Goal: Information Seeking & Learning: Learn about a topic

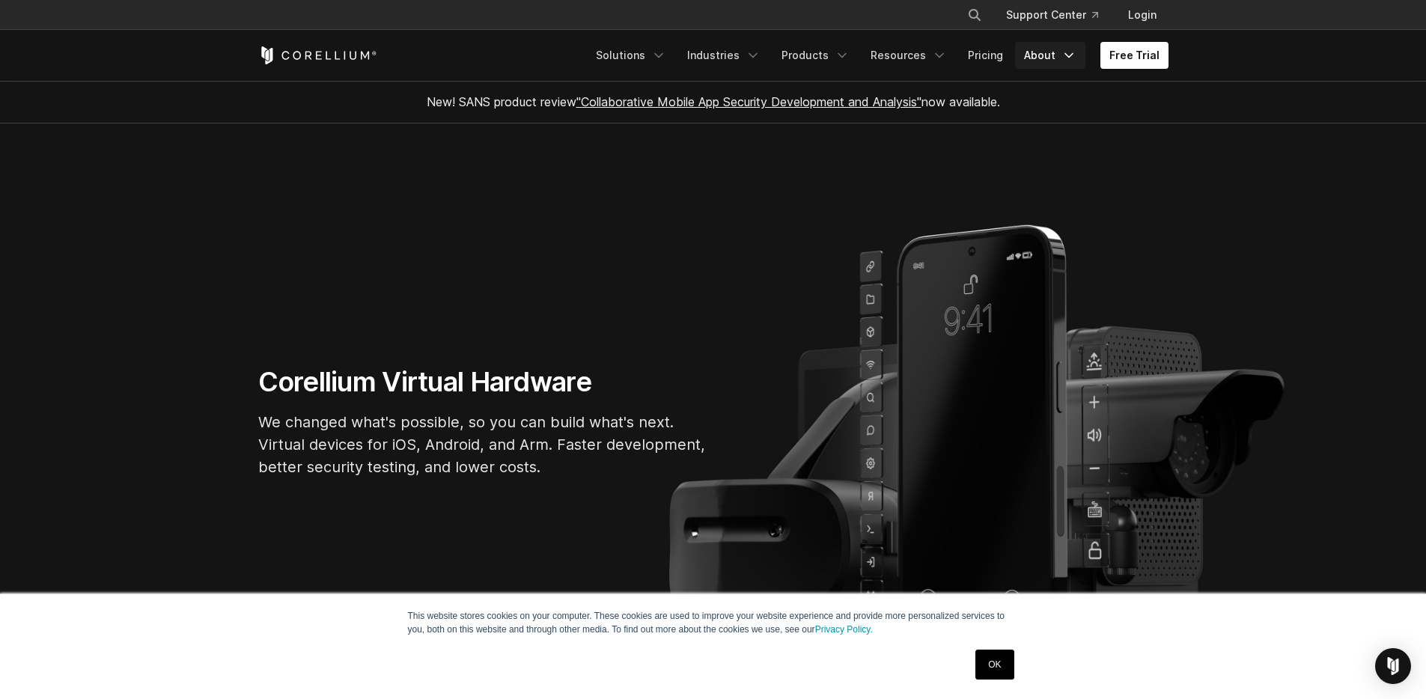
click at [1072, 58] on icon "Navigation Menu" at bounding box center [1068, 55] width 15 height 15
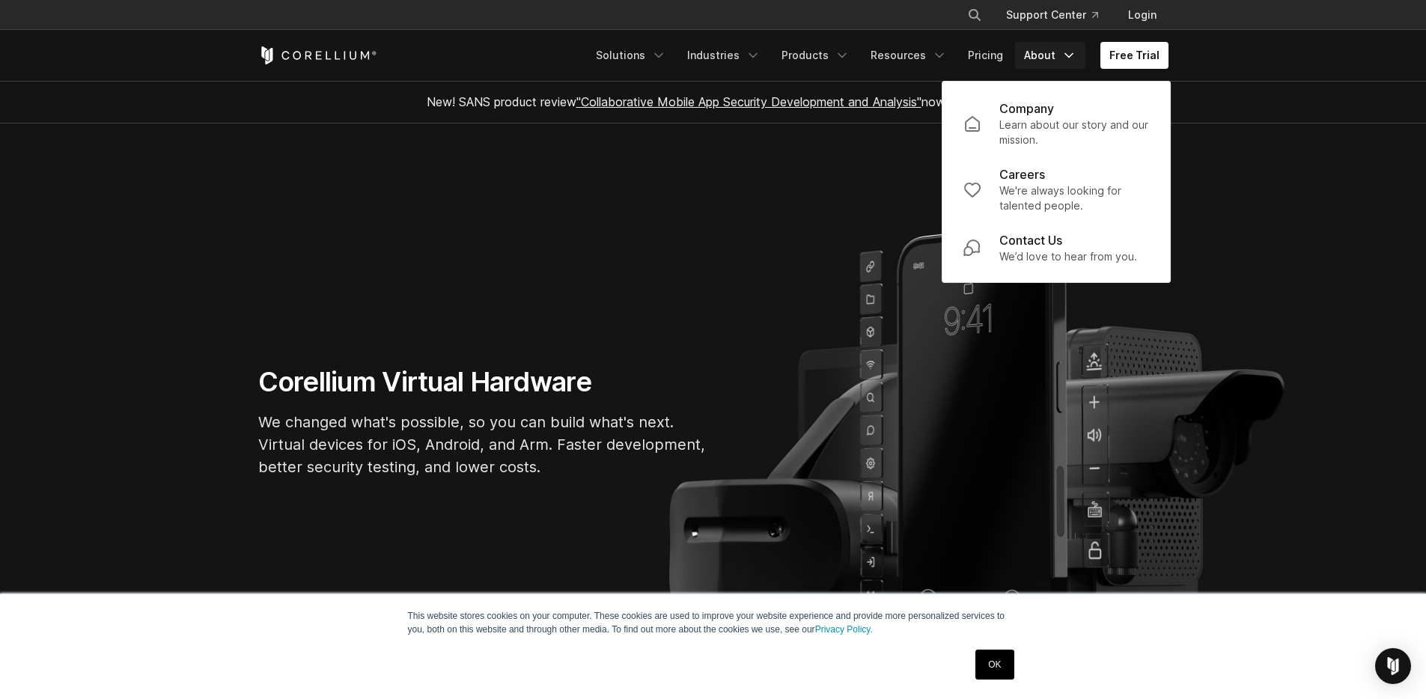
click at [662, 193] on section "Corellium Virtual Hardware We changed what's possible, so you can build what's …" at bounding box center [713, 427] width 1426 height 608
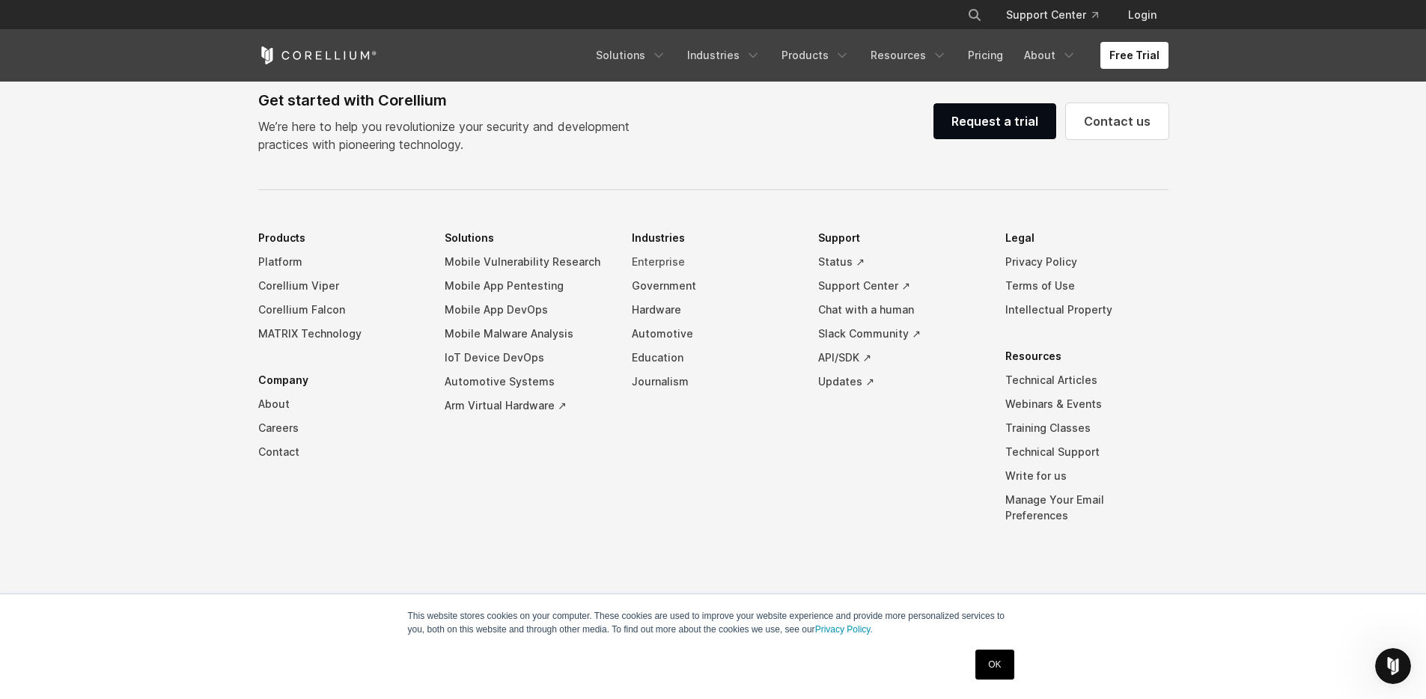
scroll to position [3514, 0]
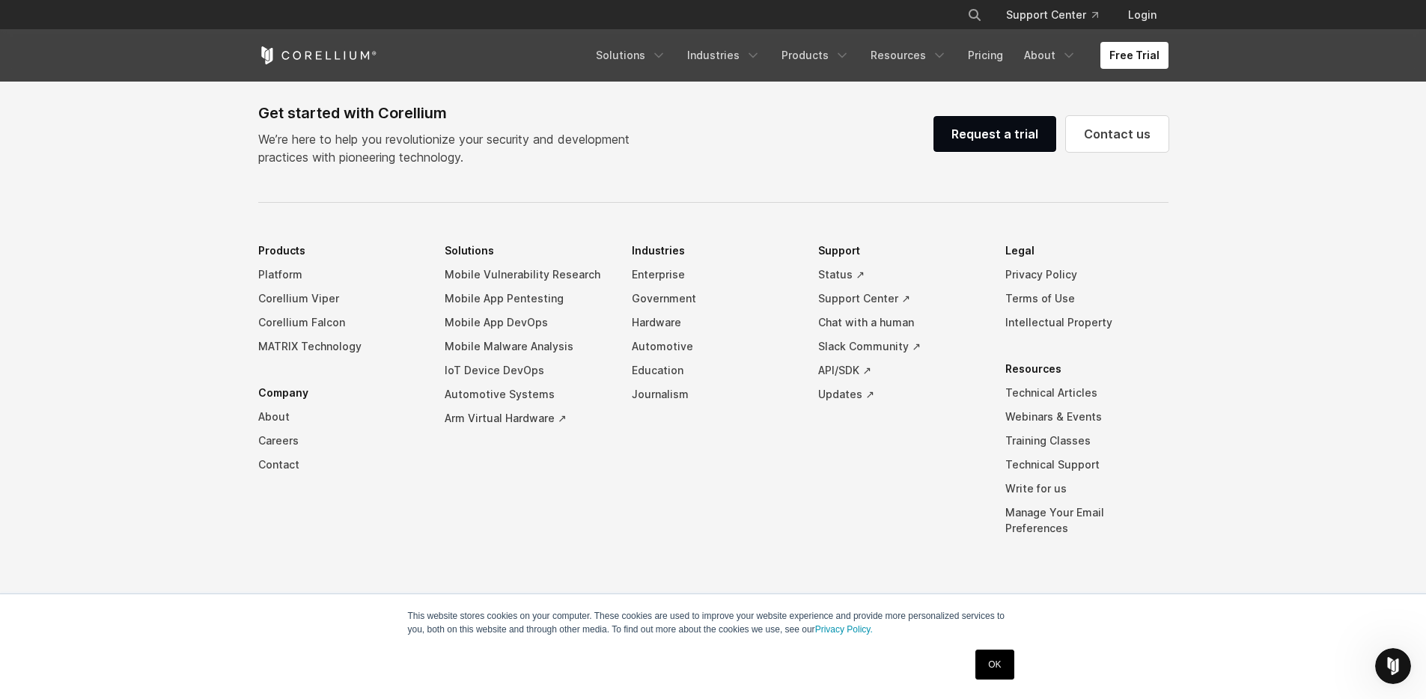
click at [992, 667] on link "OK" at bounding box center [994, 665] width 38 height 30
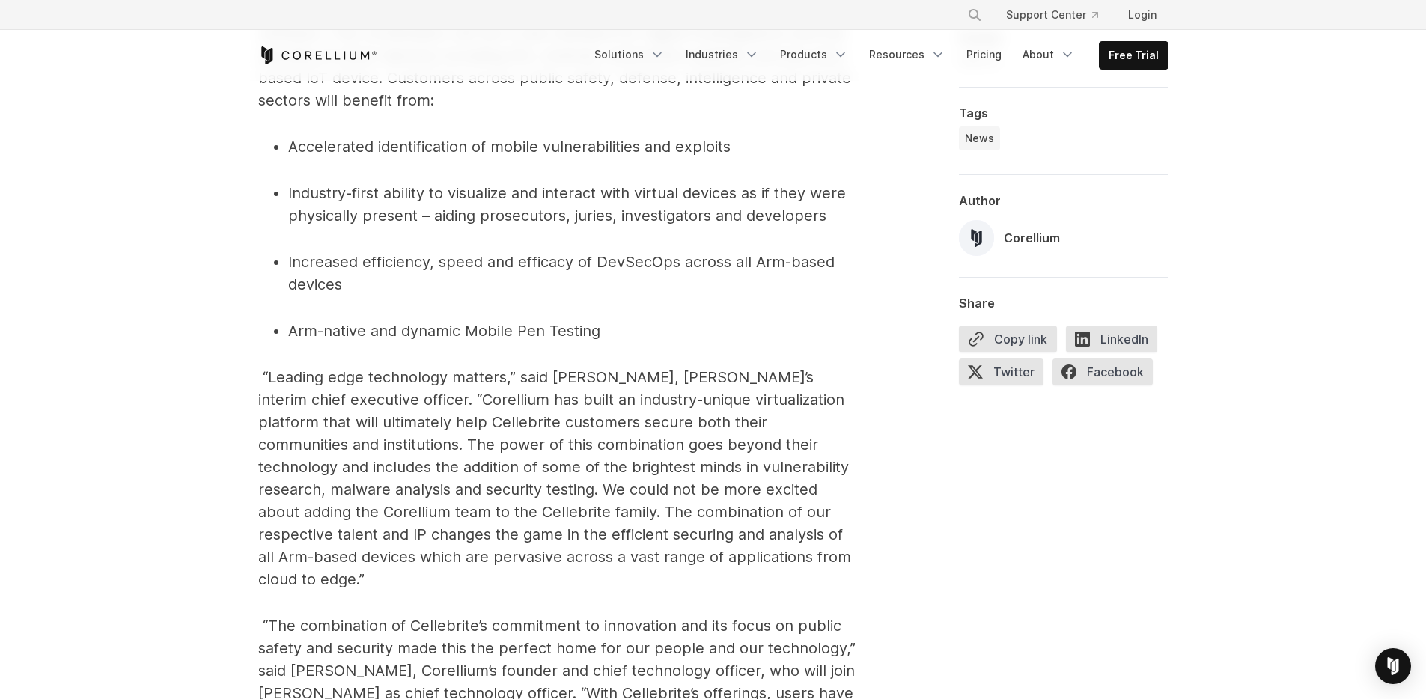
scroll to position [962, 0]
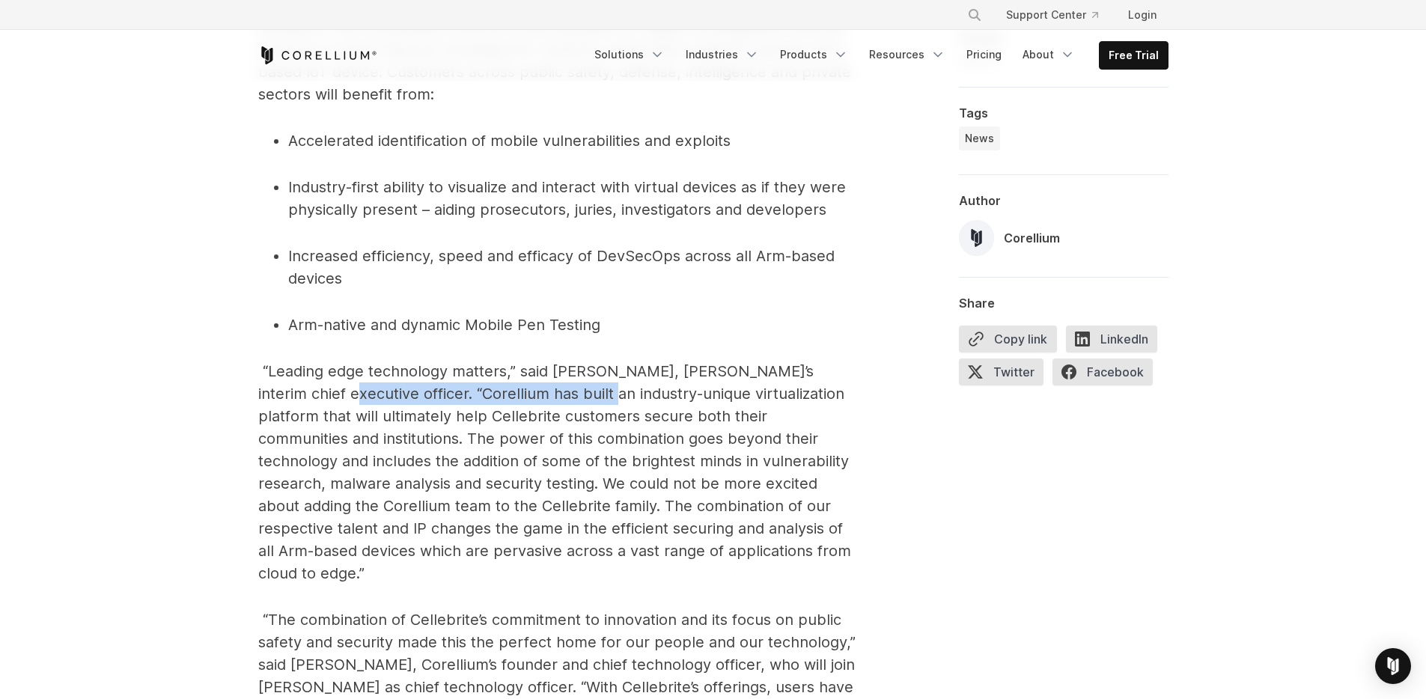
drag, startPoint x: 272, startPoint y: 361, endPoint x: 632, endPoint y: 379, distance: 360.4
click at [561, 379] on span "“Leading edge technology matters,” said Thomas E. Hogan, Cellebrite’s interim c…" at bounding box center [554, 472] width 593 height 220
click at [634, 379] on span "“Leading edge technology matters,” said Thomas E. Hogan, Cellebrite’s interim c…" at bounding box center [554, 472] width 593 height 220
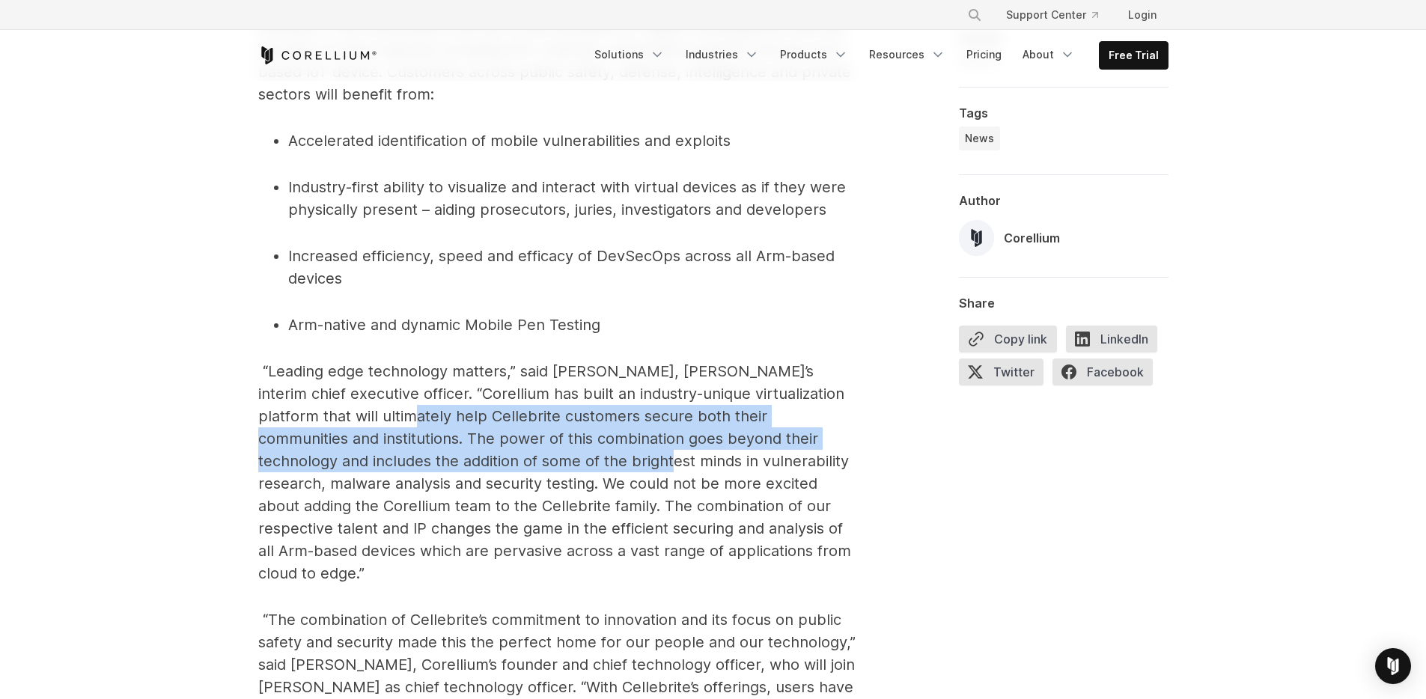
click at [625, 440] on p "“Leading edge technology matters,” said Thomas E. Hogan, Cellebrite’s interim c…" at bounding box center [557, 472] width 599 height 225
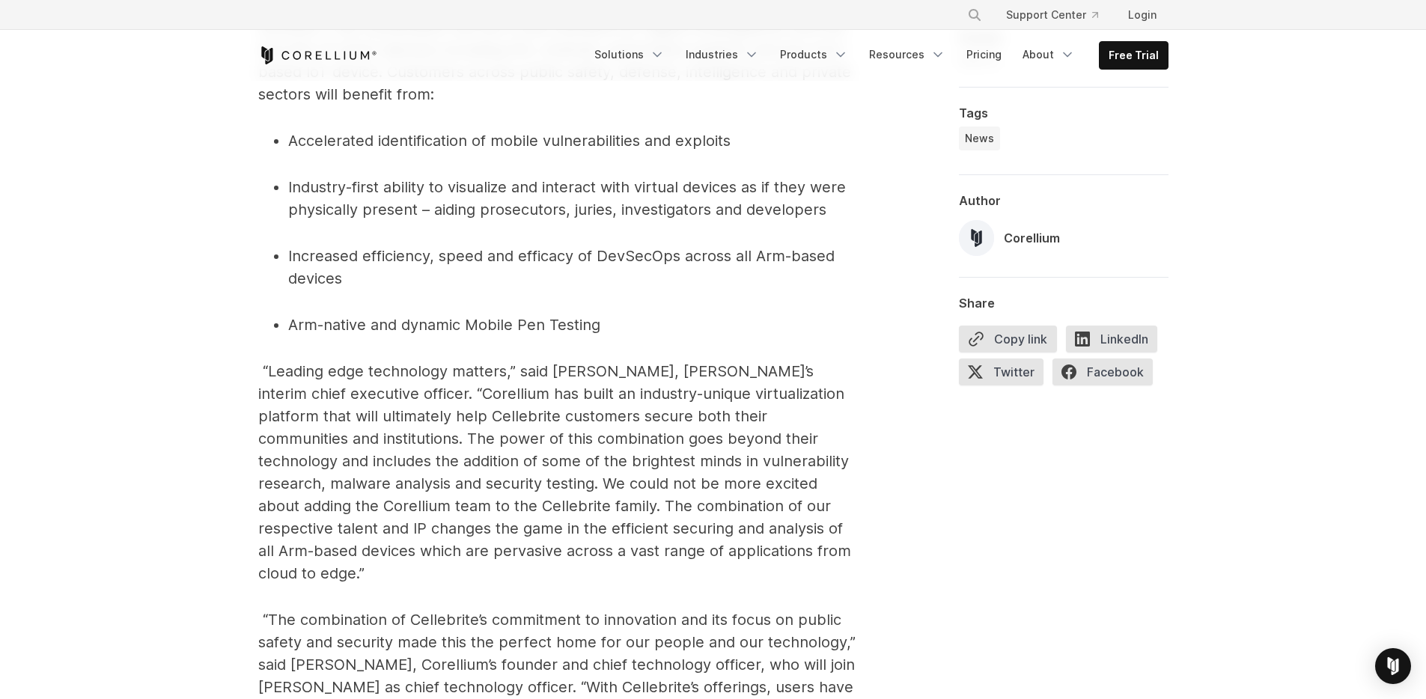
click at [693, 447] on span "“Leading edge technology matters,” said Thomas E. Hogan, Cellebrite’s interim c…" at bounding box center [554, 472] width 593 height 220
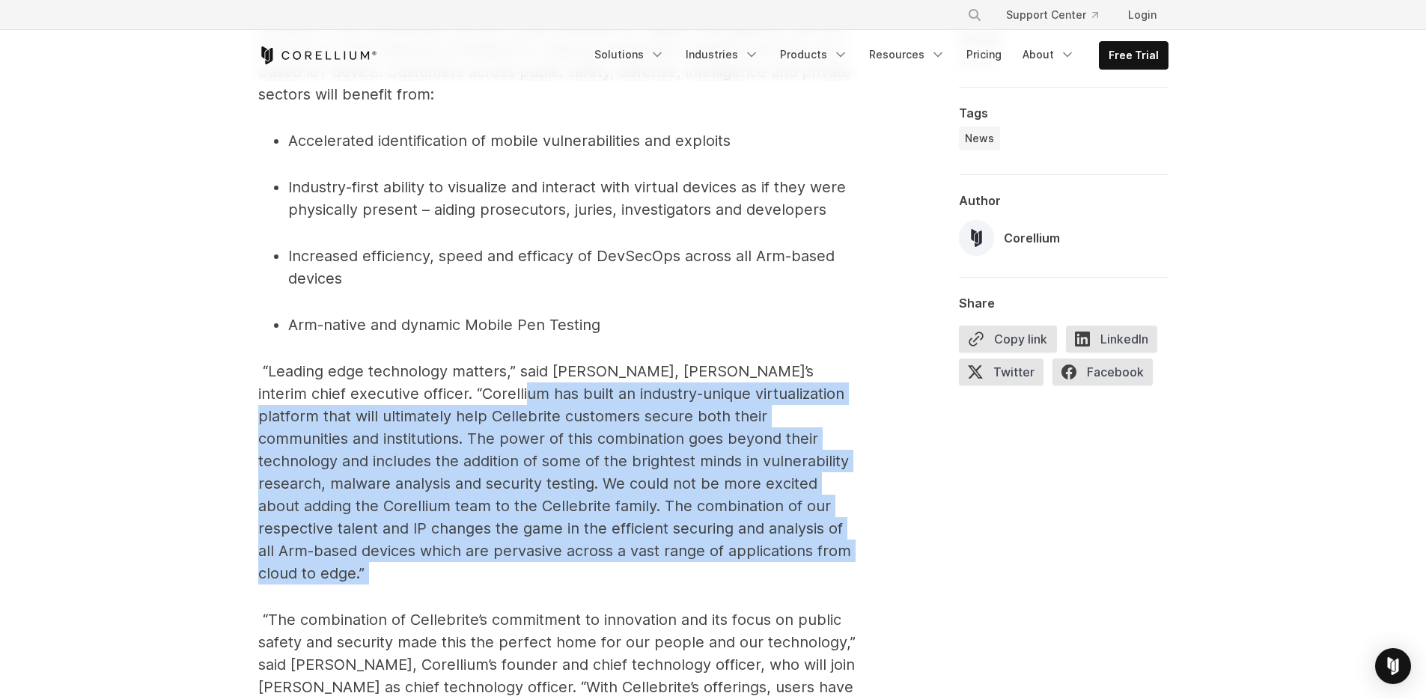
drag, startPoint x: 724, startPoint y: 475, endPoint x: 412, endPoint y: 369, distance: 330.2
click at [436, 374] on p "“Leading edge technology matters,” said Thomas E. Hogan, Cellebrite’s interim c…" at bounding box center [557, 472] width 599 height 225
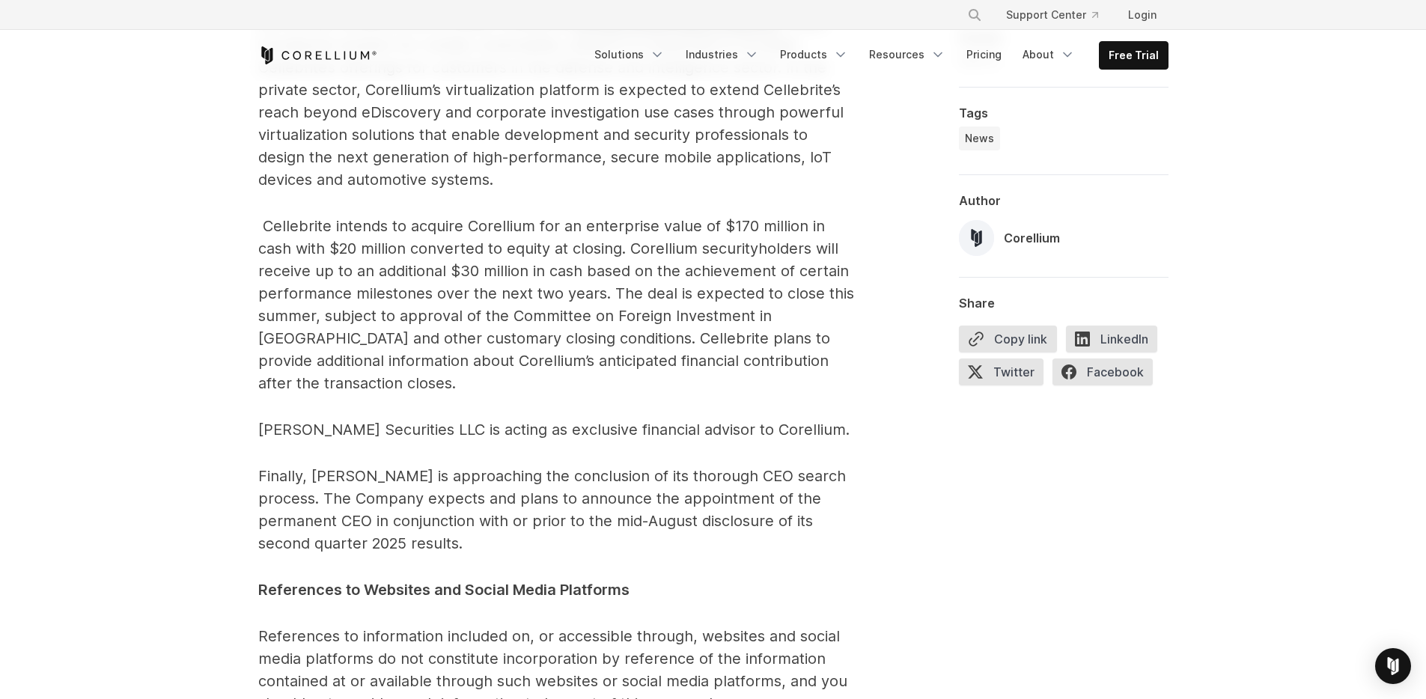
scroll to position [2188, 0]
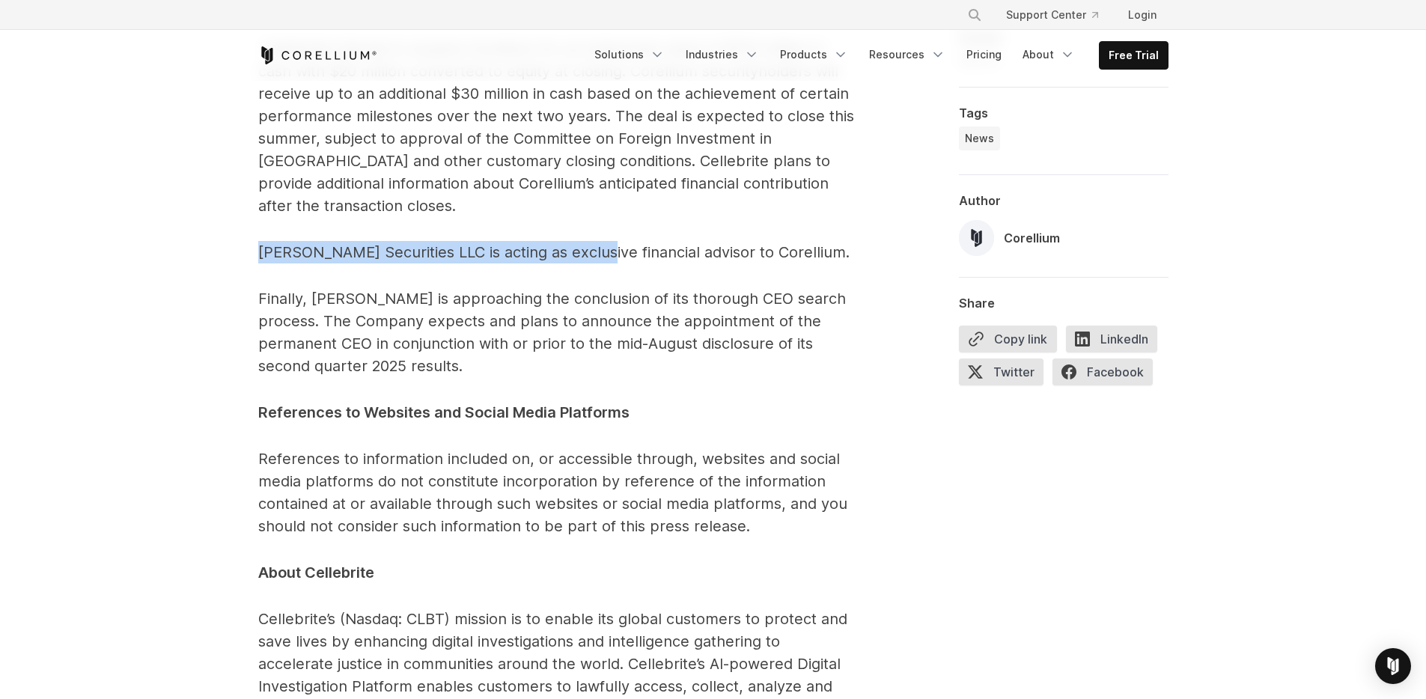
drag, startPoint x: 257, startPoint y: 207, endPoint x: 790, endPoint y: 209, distance: 532.9
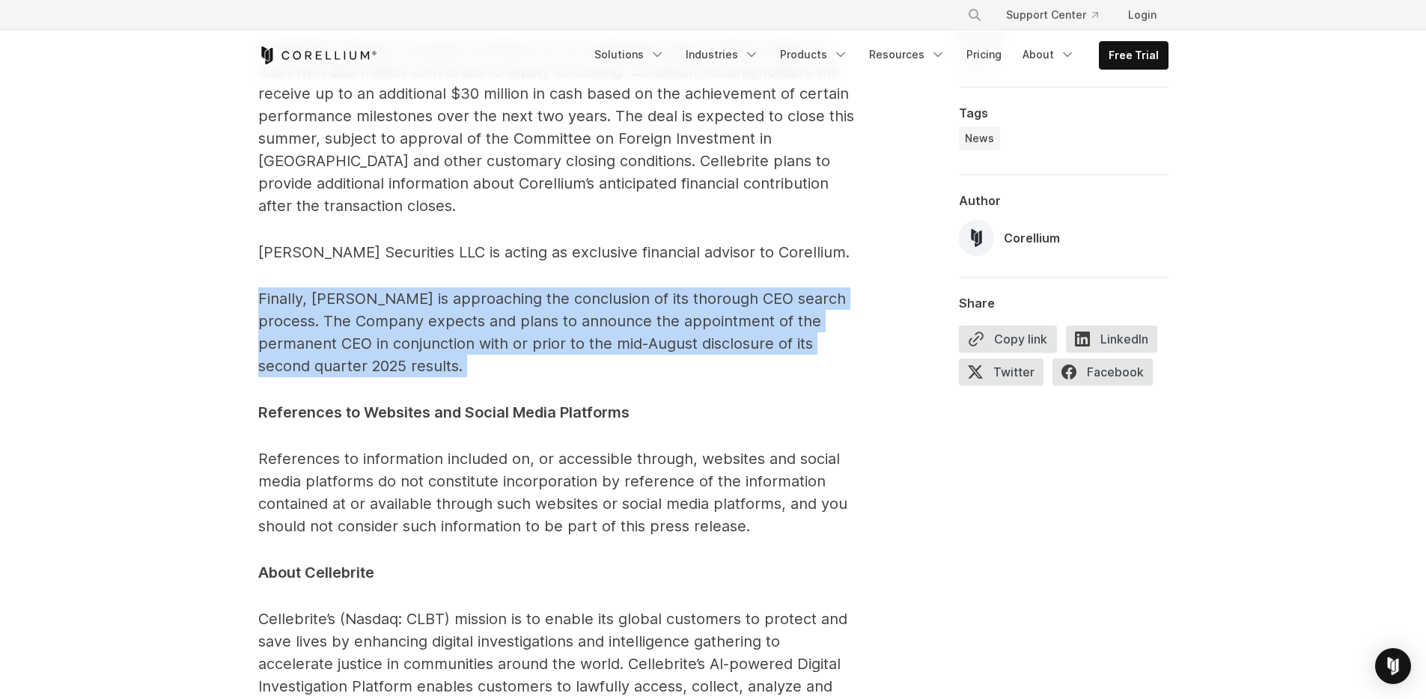
drag, startPoint x: 838, startPoint y: 318, endPoint x: 495, endPoint y: 226, distance: 354.9
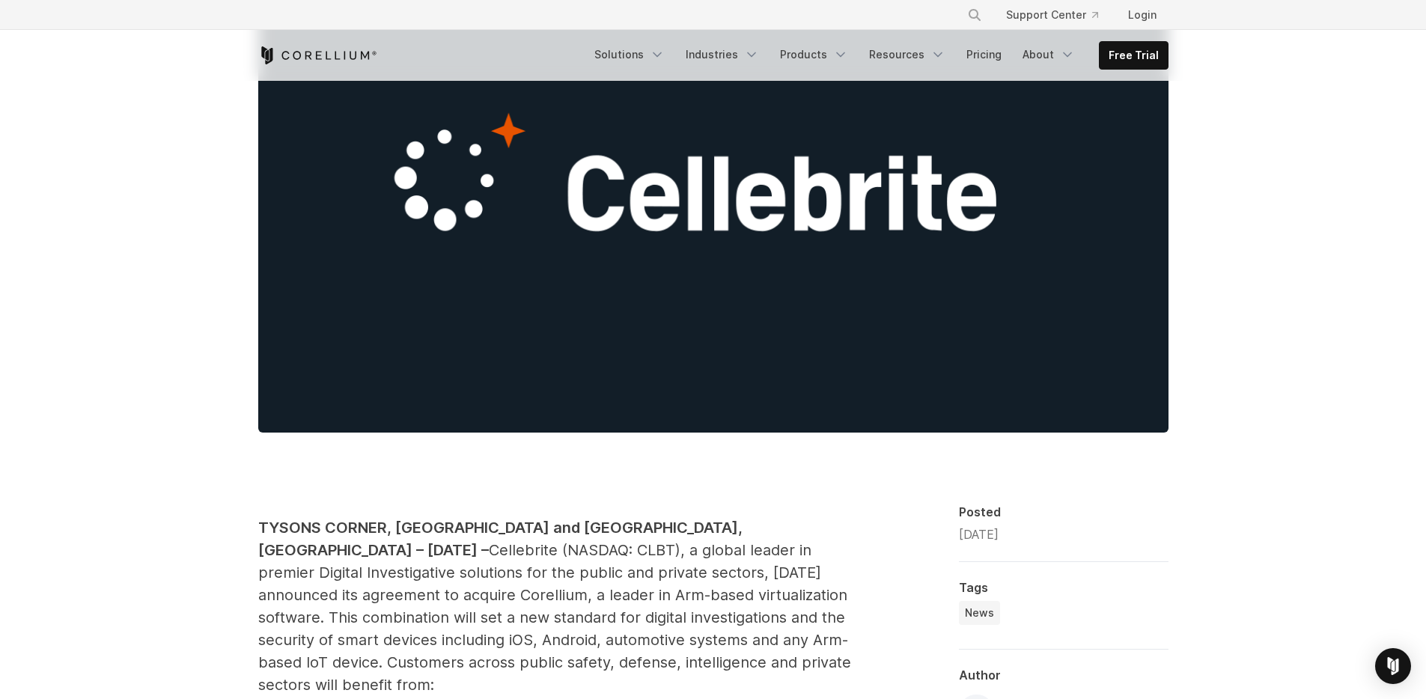
scroll to position [0, 0]
